Goal: Information Seeking & Learning: Find specific fact

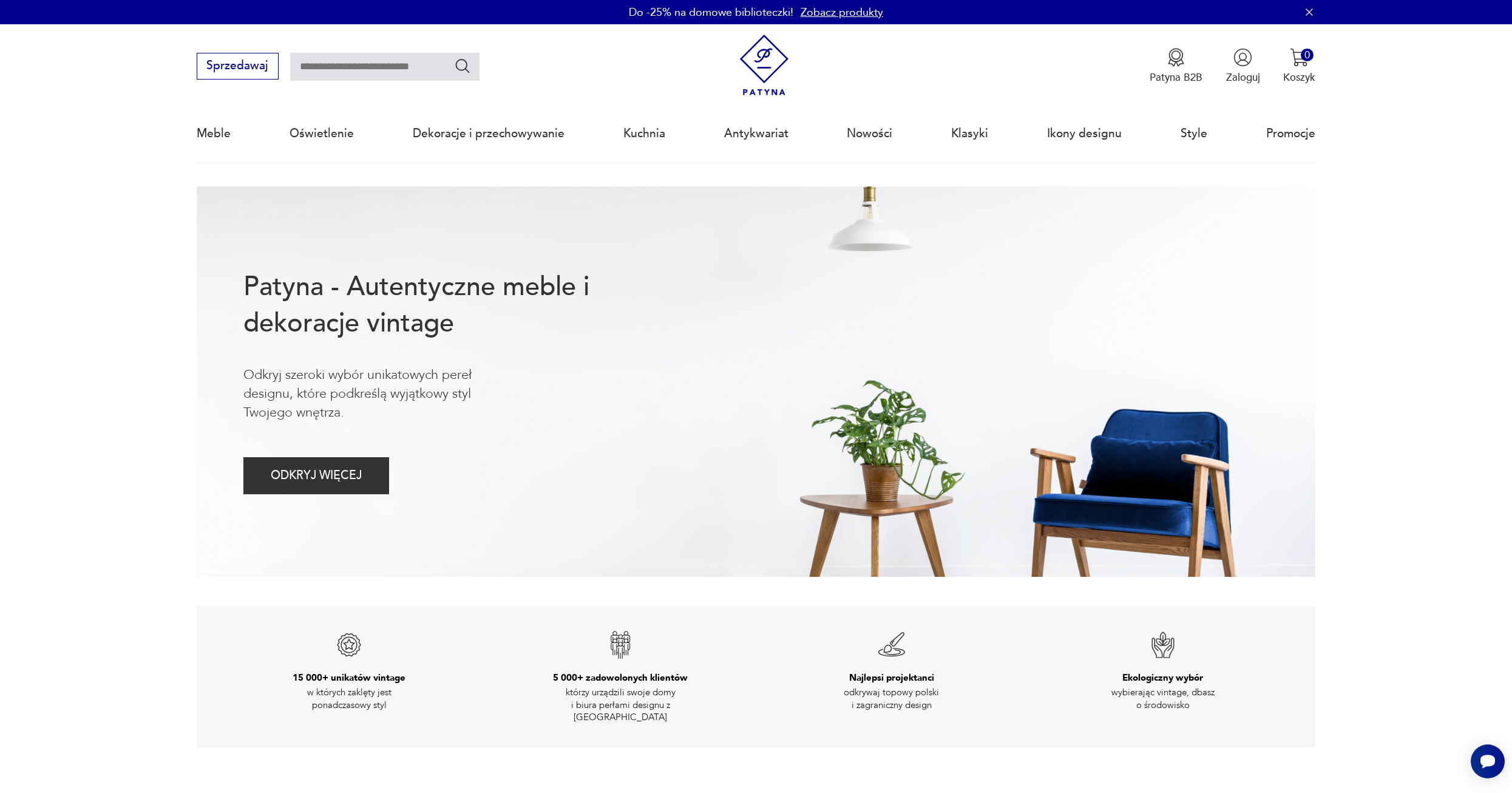
click at [320, 65] on input "text" at bounding box center [385, 67] width 189 height 28
type input "**********"
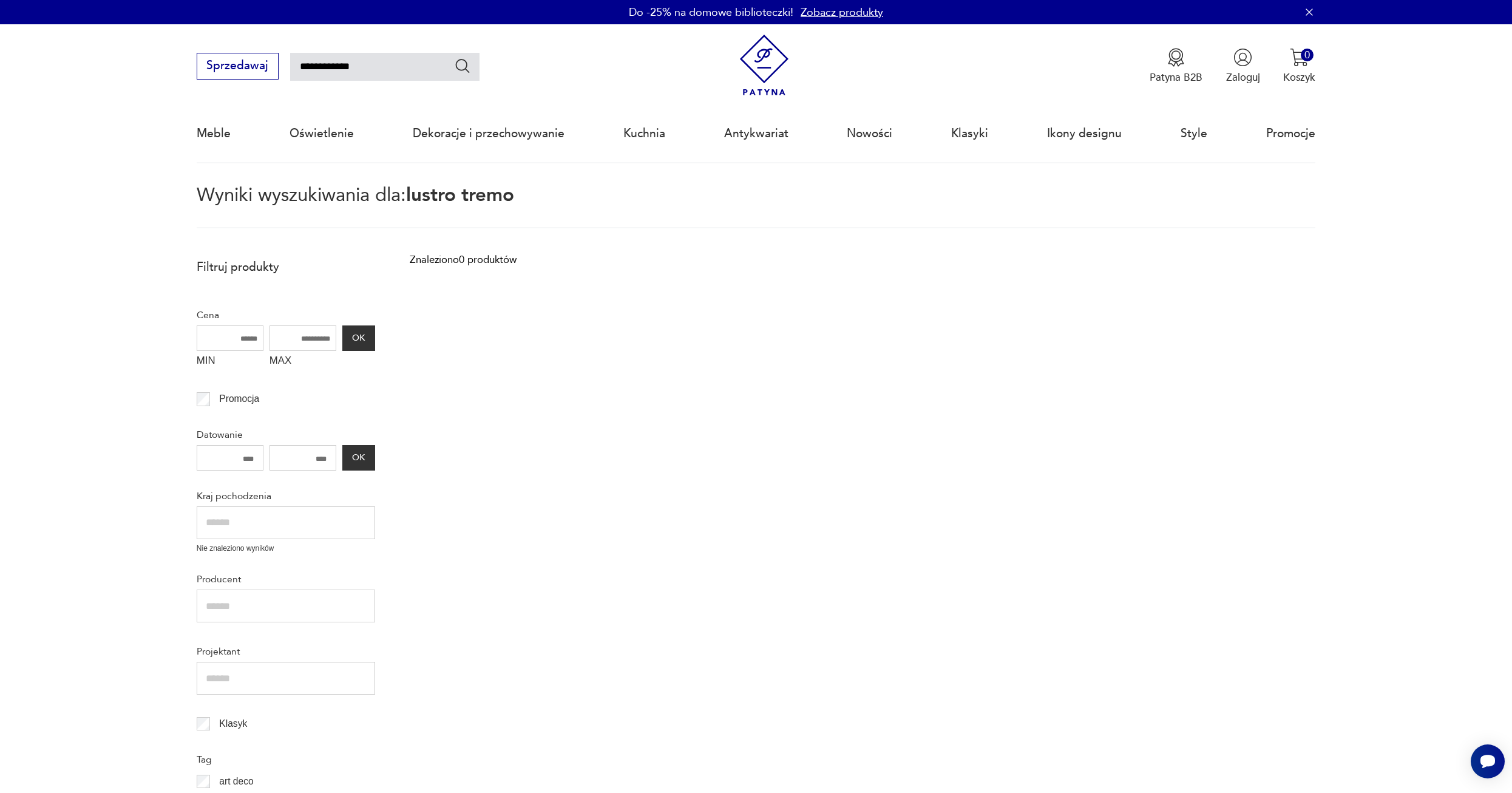
scroll to position [69, 0]
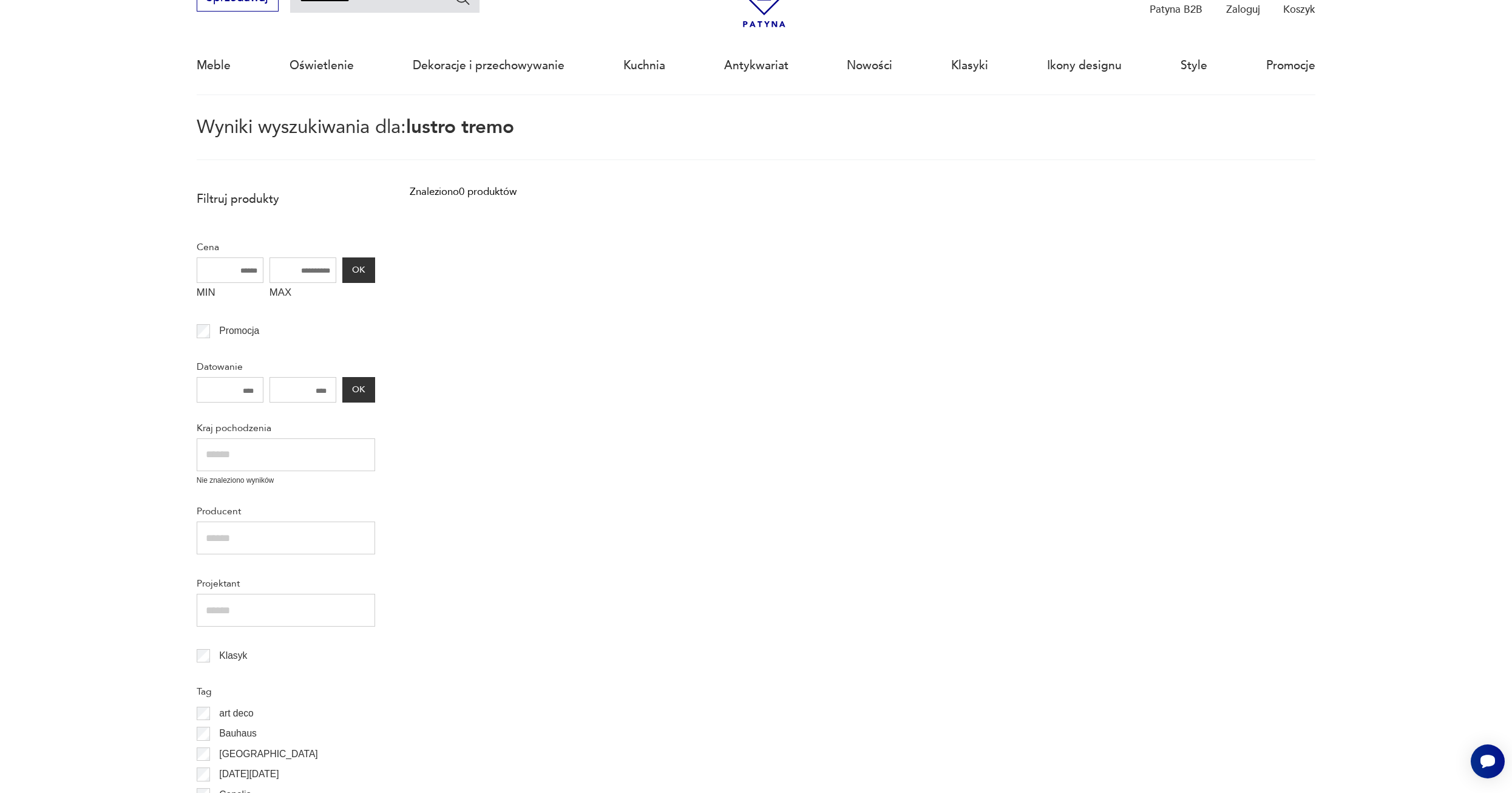
scroll to position [69, 0]
